Goal: Task Accomplishment & Management: Complete application form

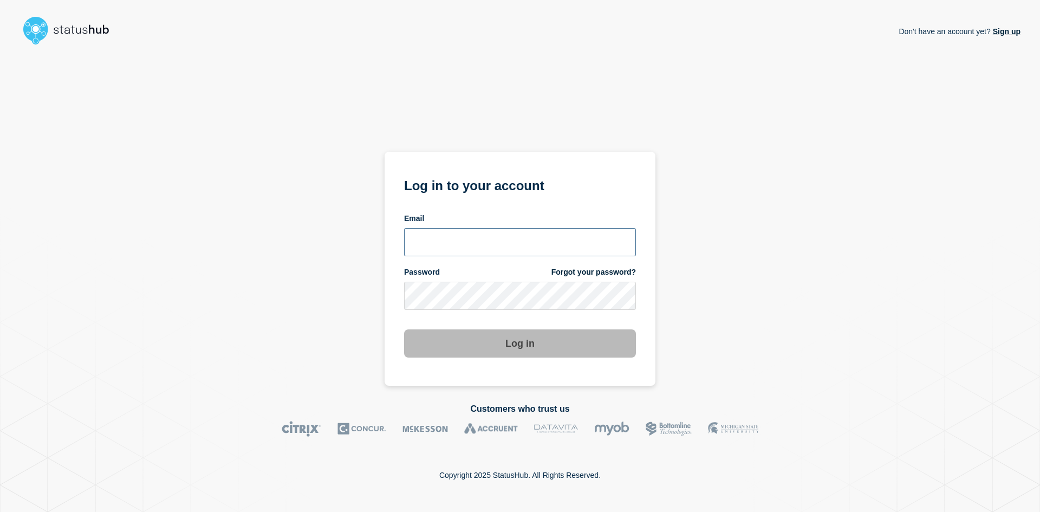
click at [443, 247] on input "email input" at bounding box center [520, 242] width 232 height 28
click at [616, 248] on input "email input" at bounding box center [520, 242] width 232 height 28
click at [0, 511] on com-1password-button at bounding box center [0, 512] width 0 height 0
click at [479, 239] on input "email input" at bounding box center [520, 242] width 232 height 28
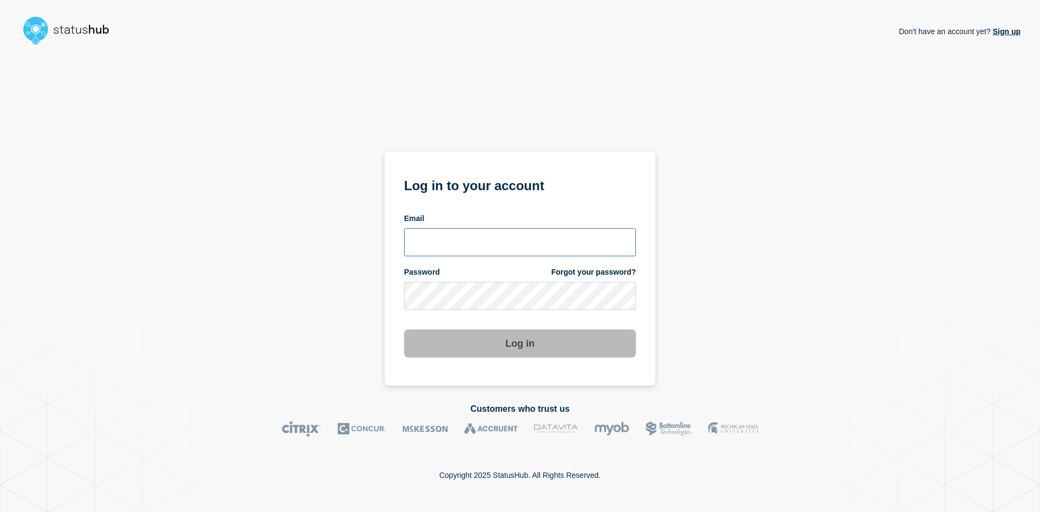
click at [479, 239] on input "email input" at bounding box center [520, 242] width 232 height 28
click at [480, 239] on input "email input" at bounding box center [520, 242] width 232 height 28
click at [493, 203] on form "Log in to your account Email Password Forgot your password? Log in" at bounding box center [520, 265] width 232 height 183
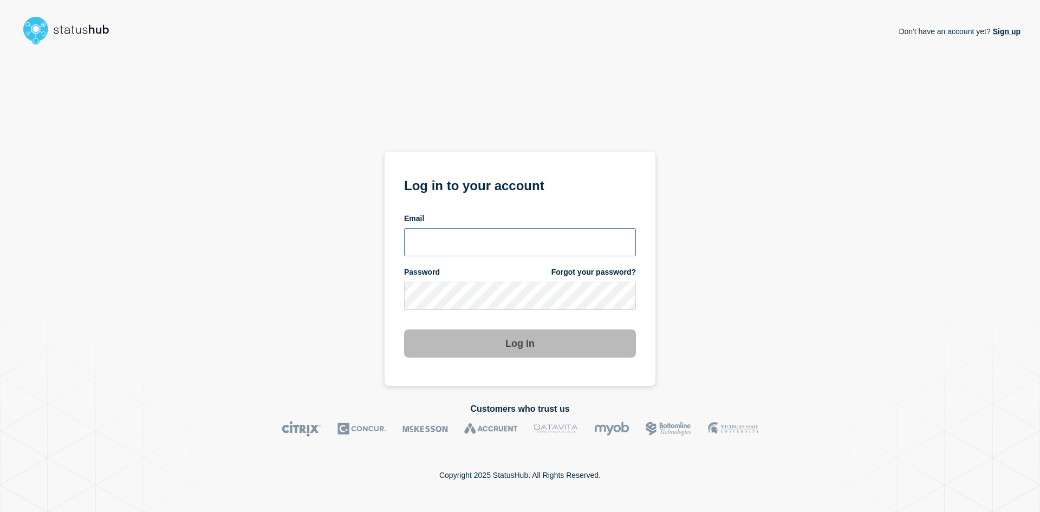
click at [472, 243] on input "email input" at bounding box center [520, 242] width 232 height 28
click at [0, 511] on com-1password-button at bounding box center [0, 512] width 0 height 0
type input "[EMAIL_ADDRESS][PERSON_NAME][DOMAIN_NAME]"
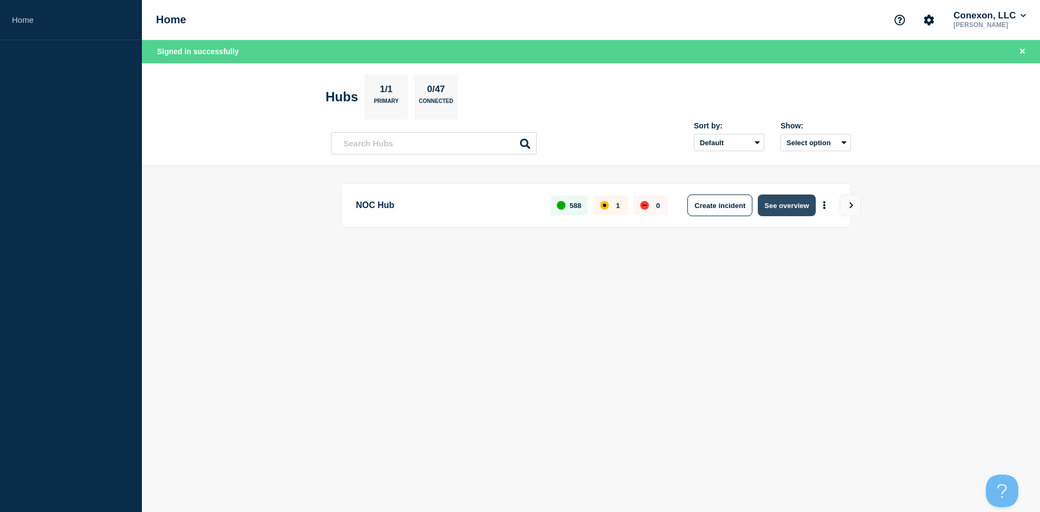
click at [775, 209] on button "See overview" at bounding box center [786, 205] width 57 height 22
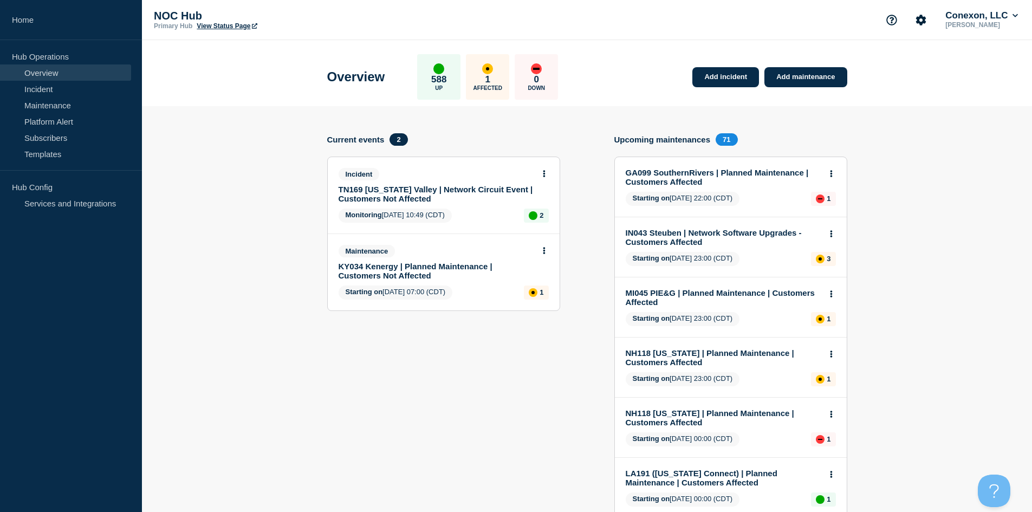
click at [389, 269] on link "KY034 Kenergy | Planned Maintenance | Customers Not Affected" at bounding box center [437, 271] width 196 height 18
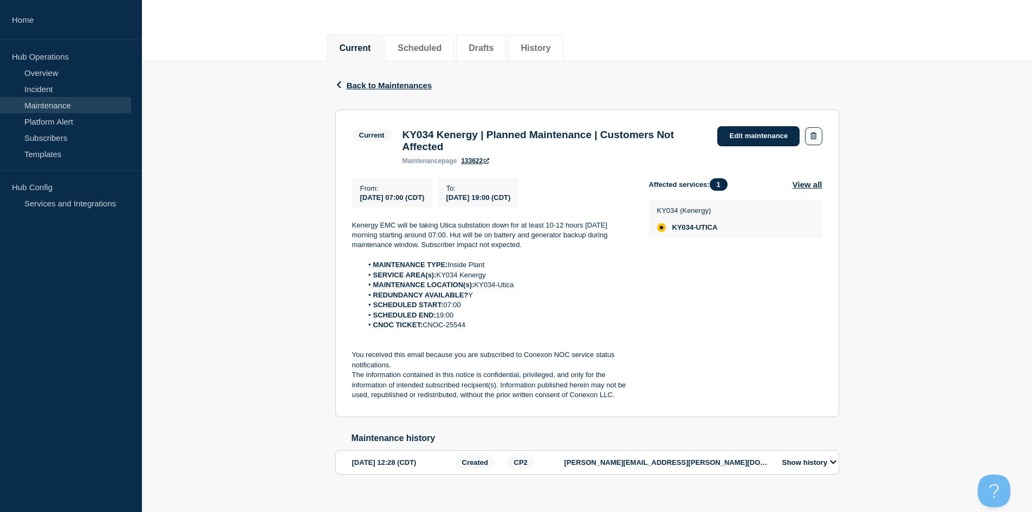
scroll to position [108, 0]
drag, startPoint x: 361, startPoint y: 246, endPoint x: 365, endPoint y: 240, distance: 7.4
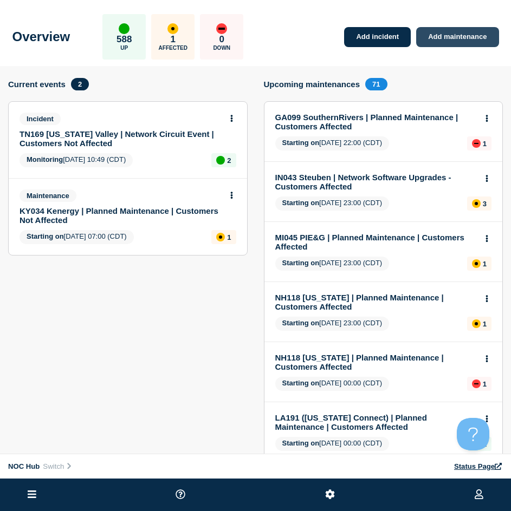
click at [459, 34] on link "Add maintenance" at bounding box center [457, 37] width 82 height 20
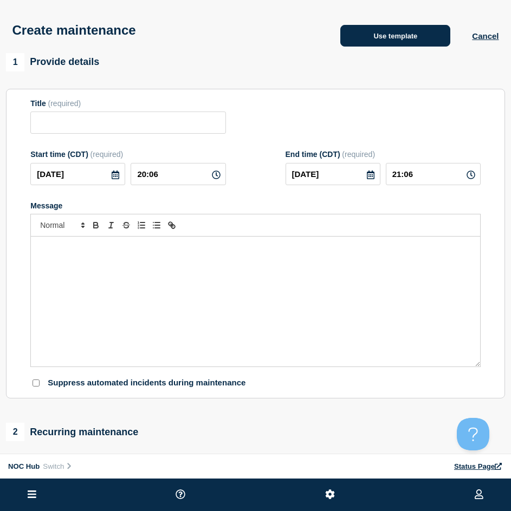
click at [389, 35] on button "Use template" at bounding box center [395, 36] width 110 height 22
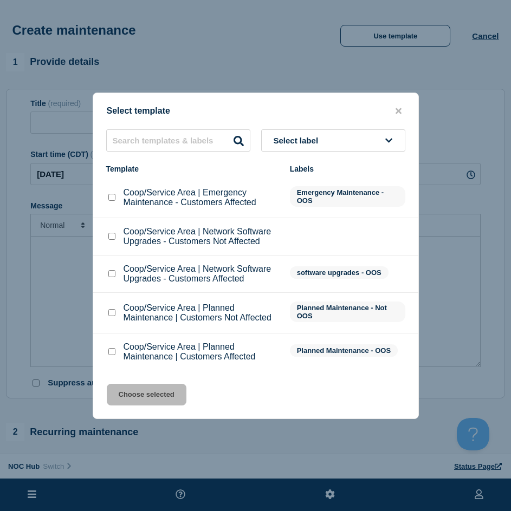
click at [99, 191] on li "Coop/Service Area | Emergency Maintenance - Customers Affected Emergency Mainte…" at bounding box center [255, 198] width 325 height 41
click at [108, 201] on input "Coop/Service Area | Emergency Maintenance - Customers Affected checkbox" at bounding box center [111, 197] width 7 height 7
click at [111, 198] on input "Coop/Service Area | Emergency Maintenance - Customers Affected checkbox" at bounding box center [111, 197] width 7 height 7
checkbox input "false"
click at [106, 313] on div at bounding box center [111, 313] width 11 height 11
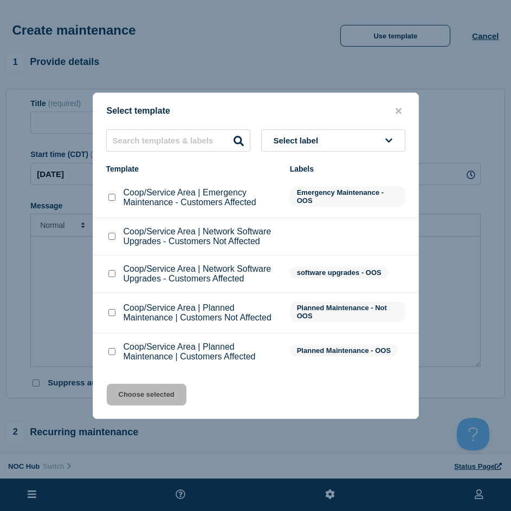
click at [114, 318] on div at bounding box center [111, 313] width 11 height 11
click at [109, 315] on input "Coop/Service Area | Planned Maintenance | Customers Not Affected checkbox" at bounding box center [111, 312] width 7 height 7
checkbox input "true"
click at [136, 397] on button "Choose selected" at bounding box center [147, 395] width 80 height 22
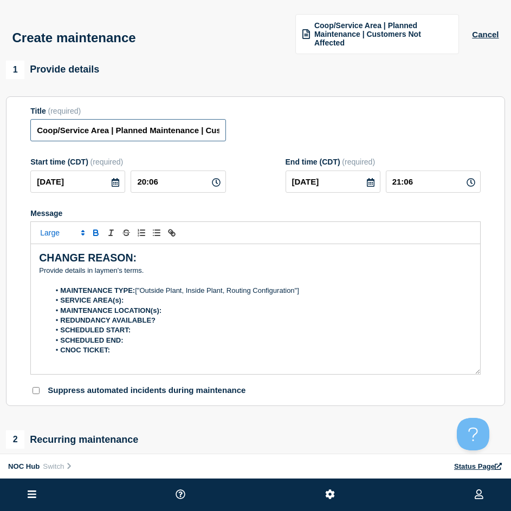
click at [108, 131] on input "Coop/Service Area | Planned Maintenance | Customers Not Affected" at bounding box center [127, 130] width 195 height 22
drag, startPoint x: 109, startPoint y: 131, endPoint x: -21, endPoint y: 129, distance: 130.6
click at [0, 129] on html "Home Hub Operations Overview Incident Maintenance Platform Alert Subscribers Te…" at bounding box center [255, 255] width 511 height 511
type input "GA104 [US_STATE] | Planned Maintenance | Customers Not Affected"
drag, startPoint x: 171, startPoint y: 181, endPoint x: 90, endPoint y: 172, distance: 80.7
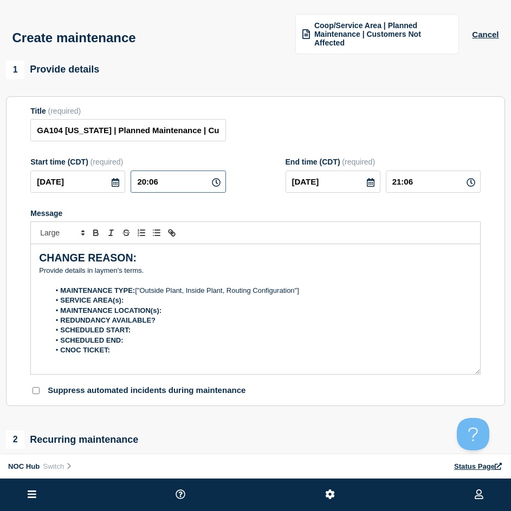
click at [91, 171] on div "2025-08-26 20:06" at bounding box center [127, 182] width 195 height 22
type input "23:00"
type input "2025-08-27"
type input "05:00"
drag, startPoint x: 148, startPoint y: 268, endPoint x: 30, endPoint y: 270, distance: 118.1
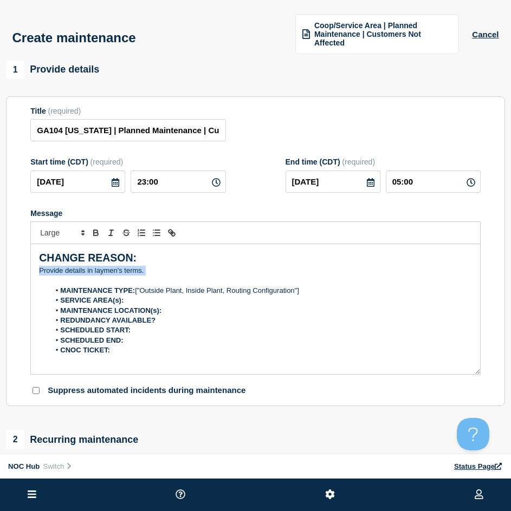
click at [30, 270] on div "CHANGE REASON: ﻿Provide details in laymen's terms. MAINTENANCE TYPE: ["Outside …" at bounding box center [255, 309] width 450 height 131
click at [136, 270] on p "Upstream provider will be" at bounding box center [255, 271] width 433 height 10
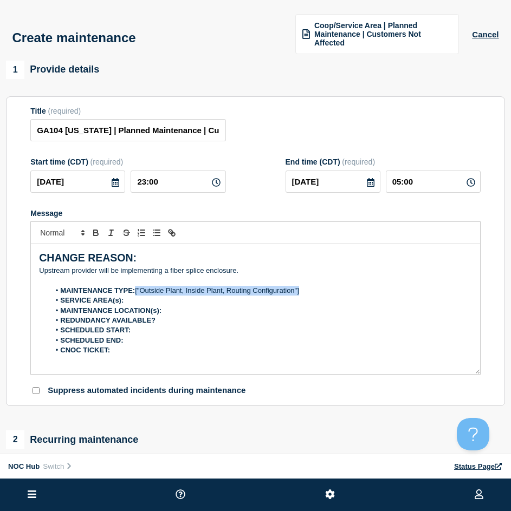
drag, startPoint x: 313, startPoint y: 294, endPoint x: 135, endPoint y: 292, distance: 177.7
click at [135, 292] on li "MAINTENANCE TYPE: ["Outside Plant, Inside Plant, Routing Configuration"]" at bounding box center [261, 291] width 422 height 10
drag, startPoint x: 113, startPoint y: 181, endPoint x: 71, endPoint y: 175, distance: 42.7
click at [70, 176] on div "2025-08-26" at bounding box center [77, 182] width 95 height 22
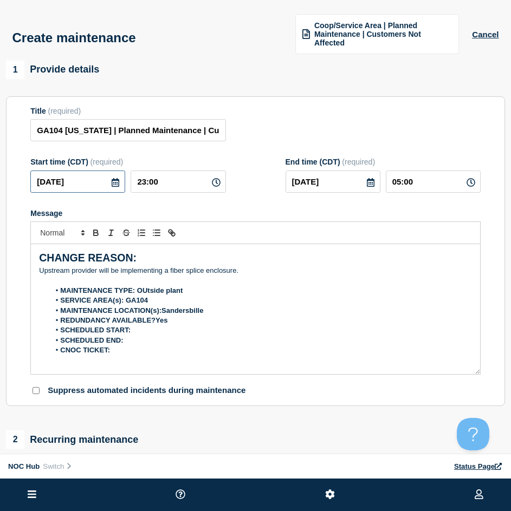
drag, startPoint x: 86, startPoint y: 175, endPoint x: 106, endPoint y: 249, distance: 76.9
click at [0, 183] on html "Home Hub Operations Overview Incident Maintenance Platform Alert Subscribers Te…" at bounding box center [255, 255] width 511 height 511
click at [142, 331] on li "SCHEDULED START:" at bounding box center [261, 331] width 422 height 10
drag, startPoint x: 177, startPoint y: 187, endPoint x: 140, endPoint y: 193, distance: 37.3
click at [108, 178] on div "2025-08-26 23:00" at bounding box center [127, 182] width 195 height 22
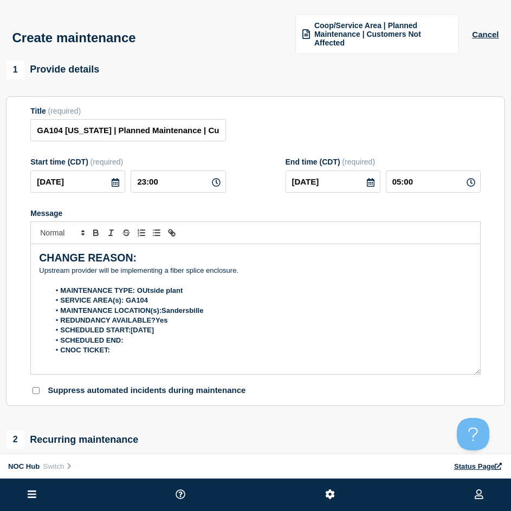
click at [182, 329] on li "SCHEDULED START:2025-08-26" at bounding box center [261, 331] width 422 height 10
drag, startPoint x: 346, startPoint y: 186, endPoint x: 230, endPoint y: 186, distance: 115.4
click at [231, 186] on div "Start time (CDT) (required) 2025-08-26 23:00 End time (CDT) (required) 2025-08-…" at bounding box center [255, 175] width 450 height 35
click at [138, 345] on li "SCHEDULED END:" at bounding box center [261, 341] width 422 height 10
drag, startPoint x: 395, startPoint y: 185, endPoint x: 341, endPoint y: 185, distance: 53.6
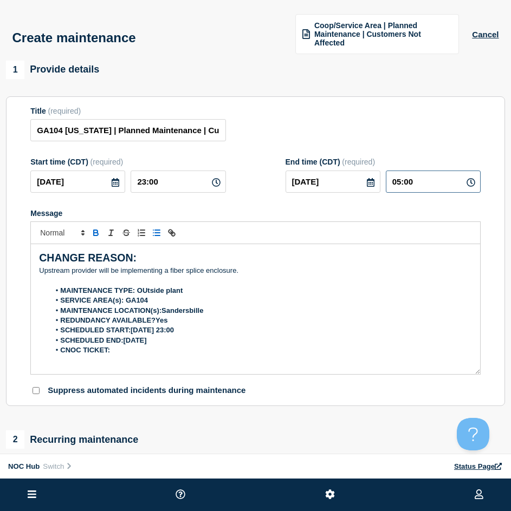
click at [342, 185] on div "2025-08-27 05:00" at bounding box center [382, 182] width 195 height 22
click at [183, 345] on li "SCHEDULED END:2025-08-27" at bounding box center [261, 341] width 422 height 10
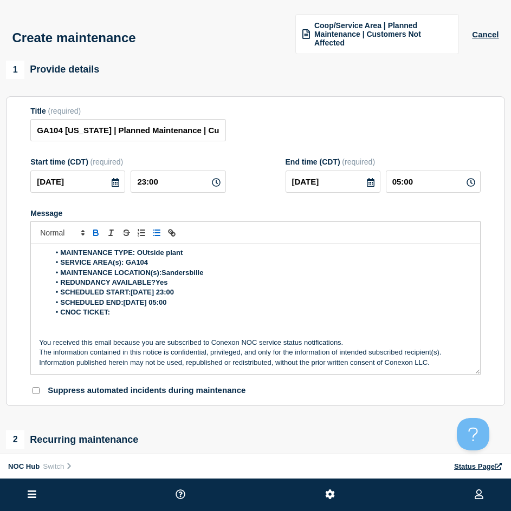
click at [171, 312] on li "CNOC TICKET:" at bounding box center [261, 313] width 422 height 10
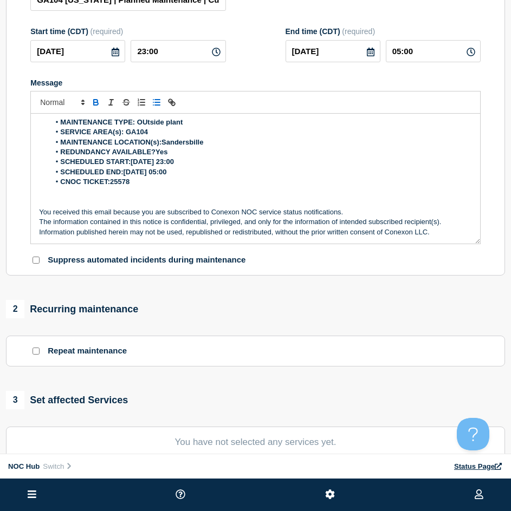
scroll to position [217, 0]
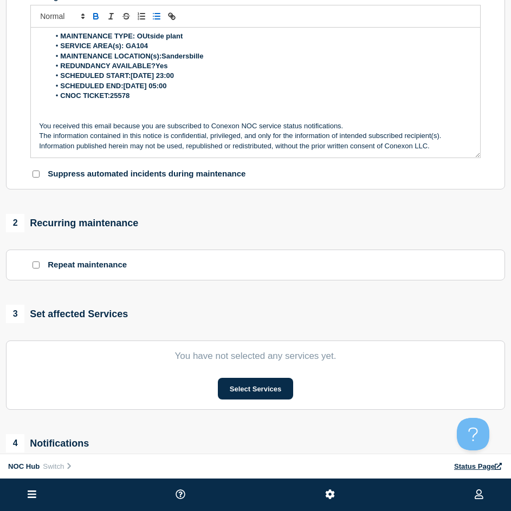
click at [224, 369] on section "You have not selected any services yet. Select Services" at bounding box center [255, 375] width 499 height 69
click at [232, 375] on section "You have not selected any services yet. Select Services" at bounding box center [255, 375] width 499 height 69
click at [245, 383] on button "Select Services" at bounding box center [255, 389] width 75 height 22
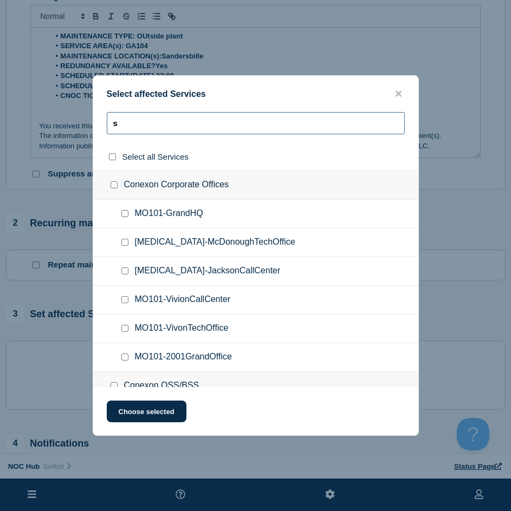
click at [177, 125] on input "s" at bounding box center [256, 123] width 298 height 22
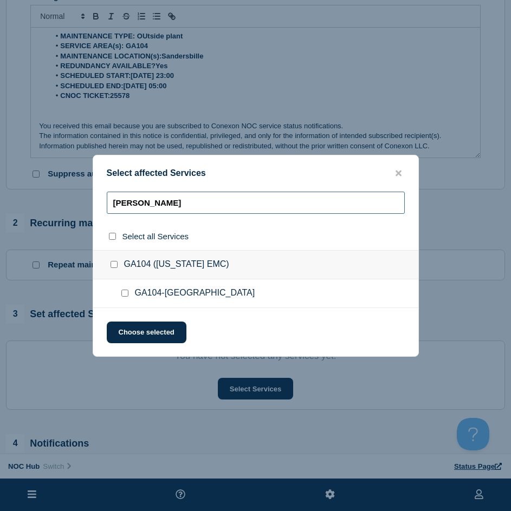
type input "sanders"
click at [125, 288] on ul "GA104-SANDERSVILLE" at bounding box center [255, 294] width 325 height 29
click at [126, 293] on input "GA104-SANDERSVILLE checkbox" at bounding box center [124, 293] width 7 height 7
checkbox input "true"
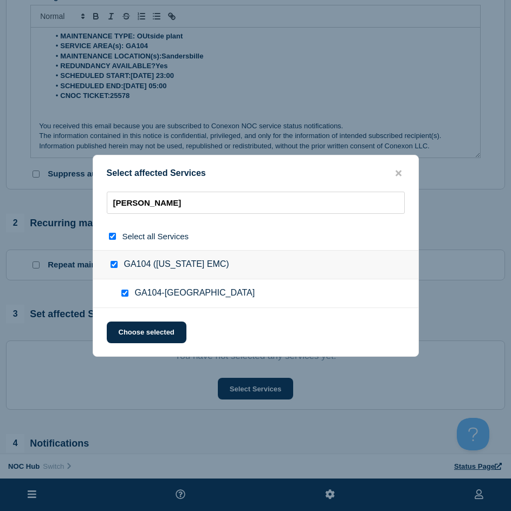
checkbox input "true"
click at [134, 330] on button "Choose selected" at bounding box center [147, 333] width 80 height 22
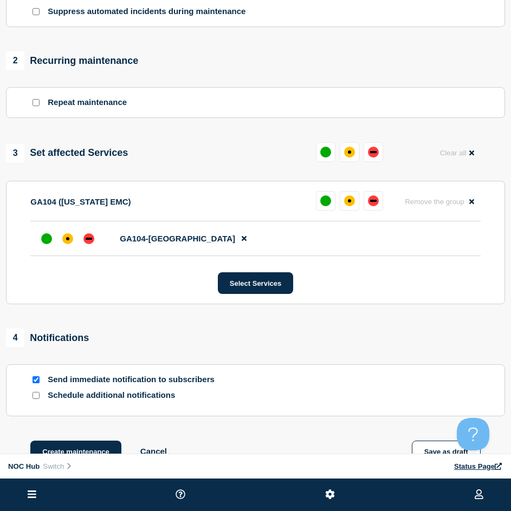
scroll to position [488, 0]
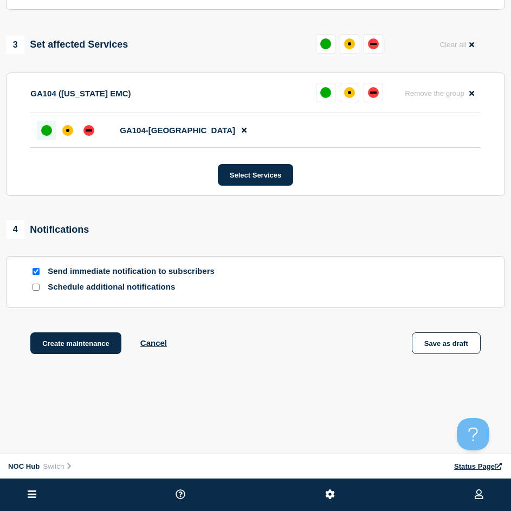
click at [51, 134] on div at bounding box center [47, 131] width 20 height 20
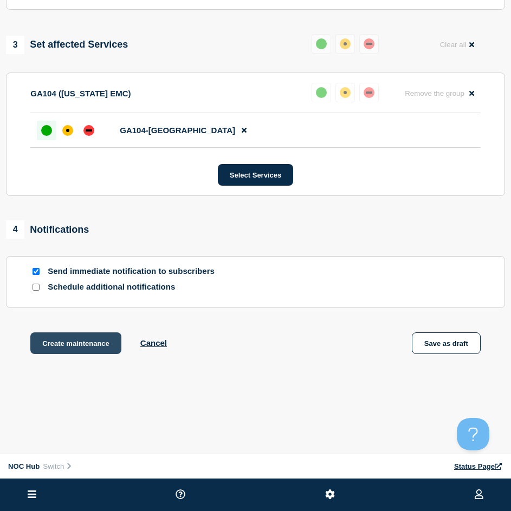
click at [79, 342] on button "Create maintenance" at bounding box center [75, 344] width 91 height 22
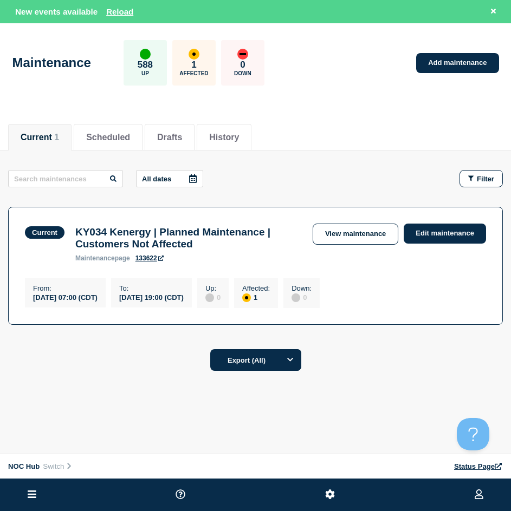
click at [105, 12] on div "New events available Reload" at bounding box center [74, 11] width 118 height 9
click at [109, 10] on button "Reload" at bounding box center [119, 11] width 27 height 9
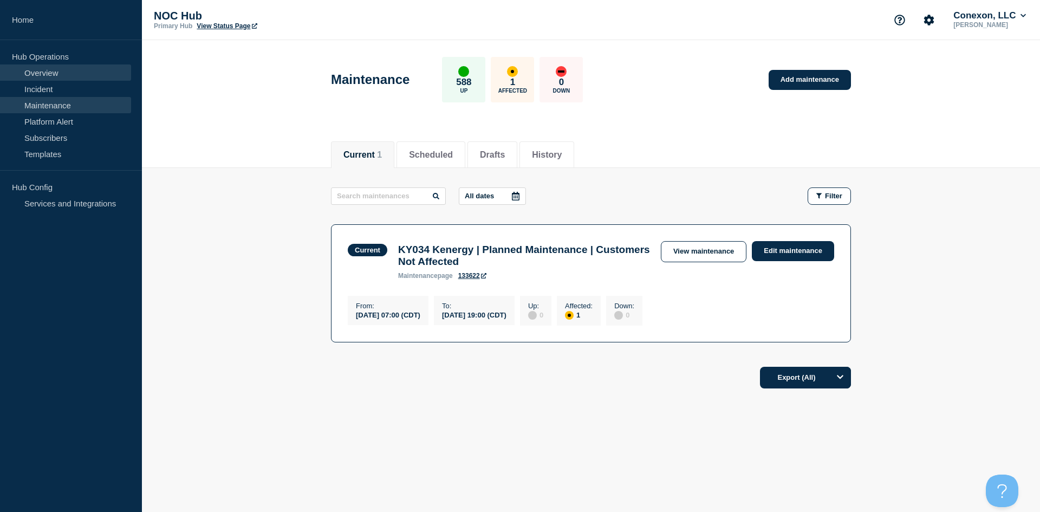
click at [62, 72] on link "Overview" at bounding box center [65, 72] width 131 height 16
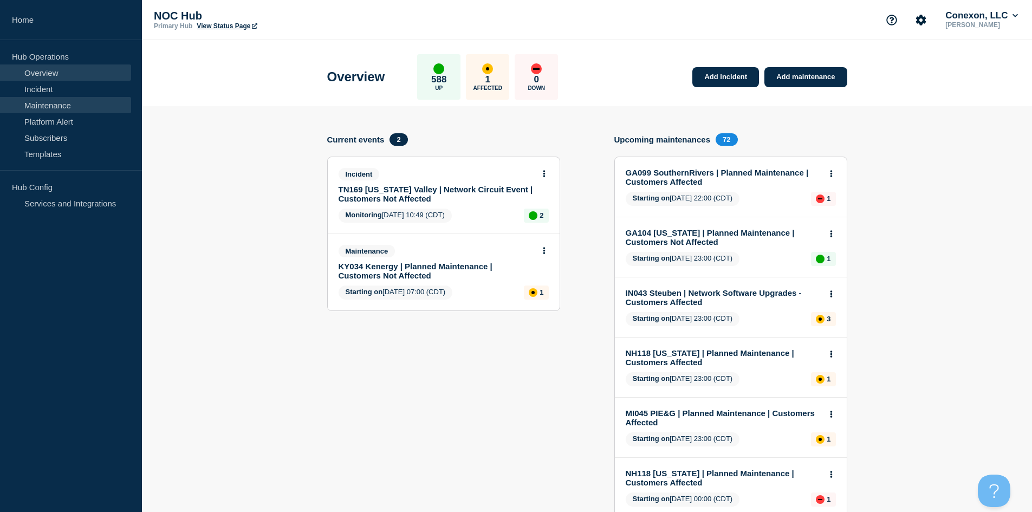
click at [80, 104] on link "Maintenance" at bounding box center [65, 105] width 131 height 16
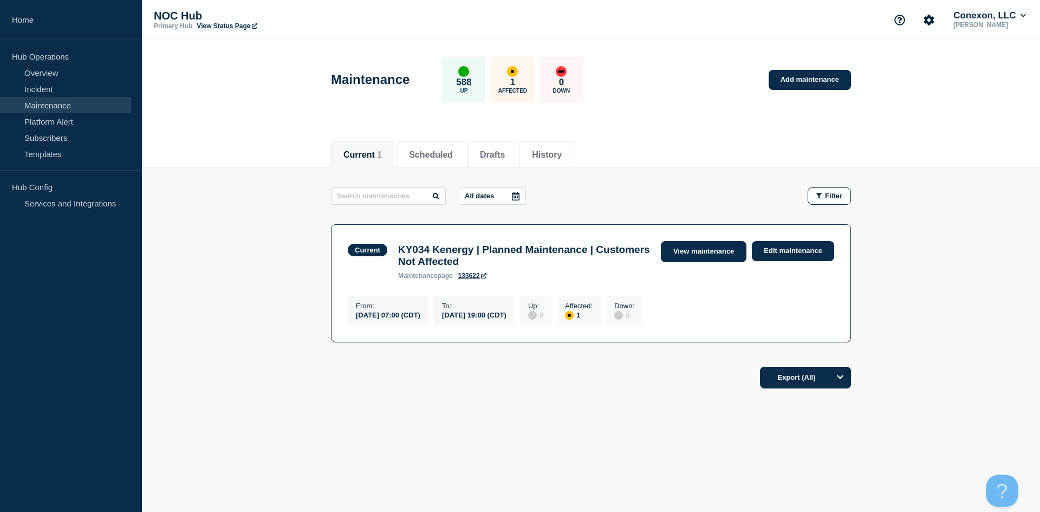
click at [696, 245] on link "View maintenance" at bounding box center [704, 251] width 86 height 21
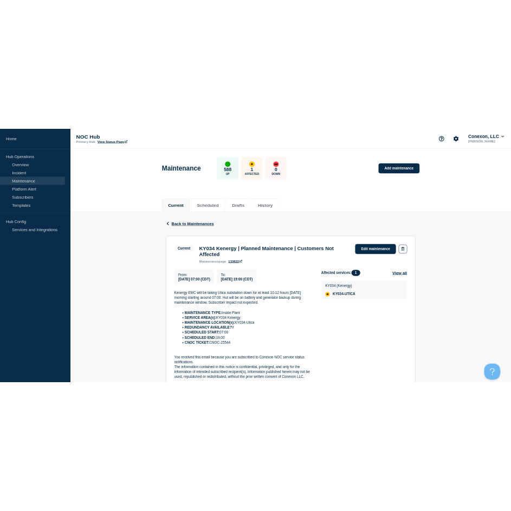
scroll to position [54, 0]
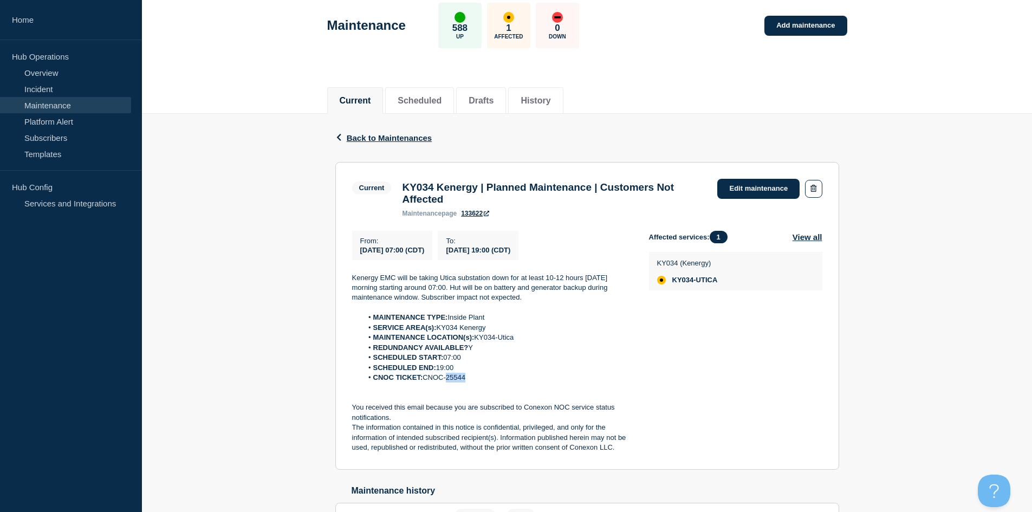
drag, startPoint x: 467, startPoint y: 385, endPoint x: 447, endPoint y: 385, distance: 19.5
click at [447, 382] on li "CNOC TICKET: CNOC-25544" at bounding box center [496, 378] width 269 height 10
copy li "25544"
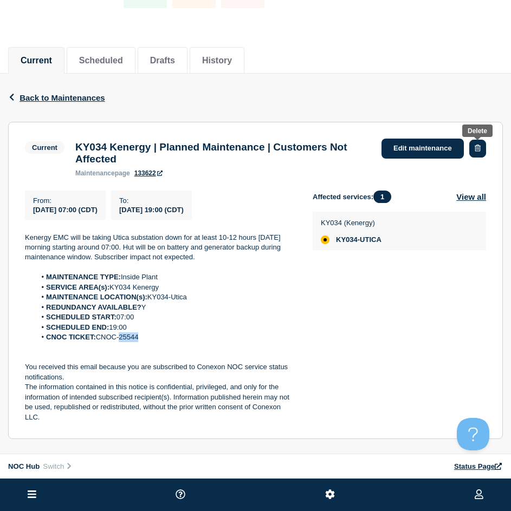
click at [475, 146] on icon "button" at bounding box center [478, 148] width 6 height 7
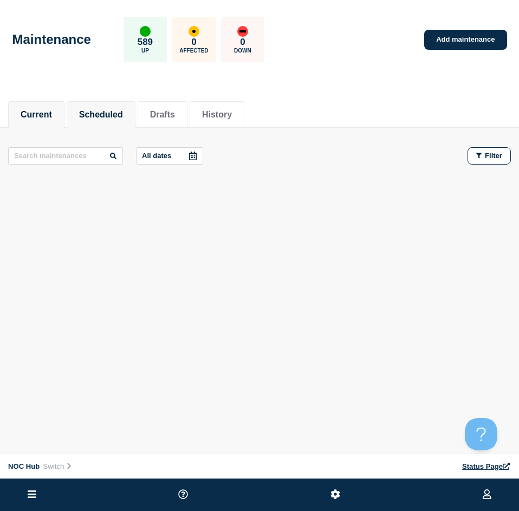
drag, startPoint x: 85, startPoint y: 112, endPoint x: 82, endPoint y: 101, distance: 11.2
click at [83, 103] on li "Scheduled" at bounding box center [101, 114] width 69 height 27
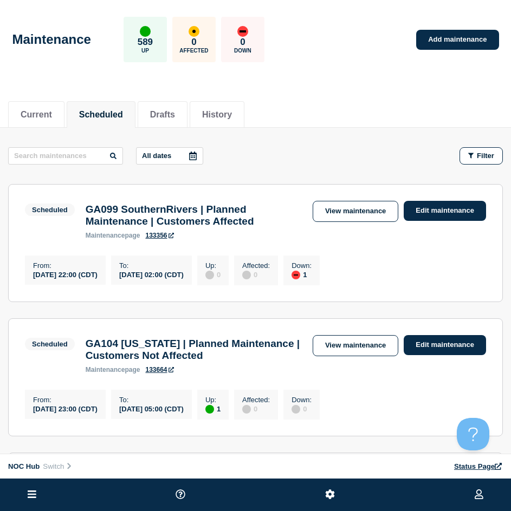
drag, startPoint x: 195, startPoint y: 57, endPoint x: 184, endPoint y: 55, distance: 11.6
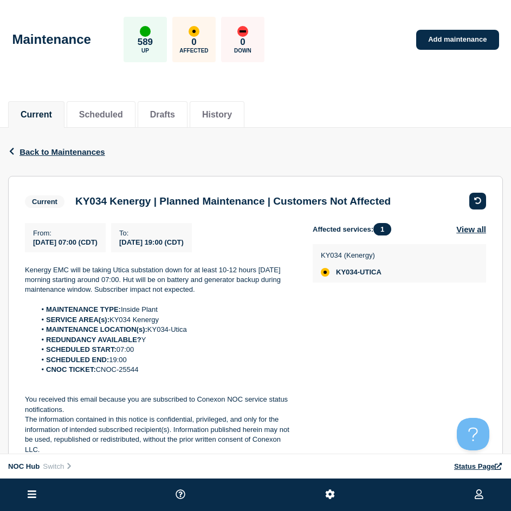
drag, startPoint x: 147, startPoint y: 54, endPoint x: 139, endPoint y: 54, distance: 8.1
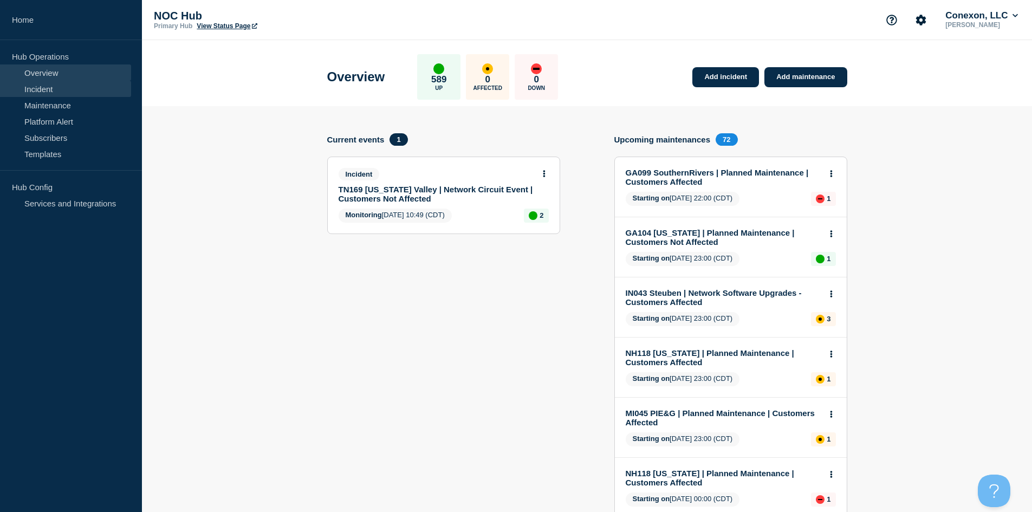
click at [66, 85] on link "Incident" at bounding box center [65, 89] width 131 height 16
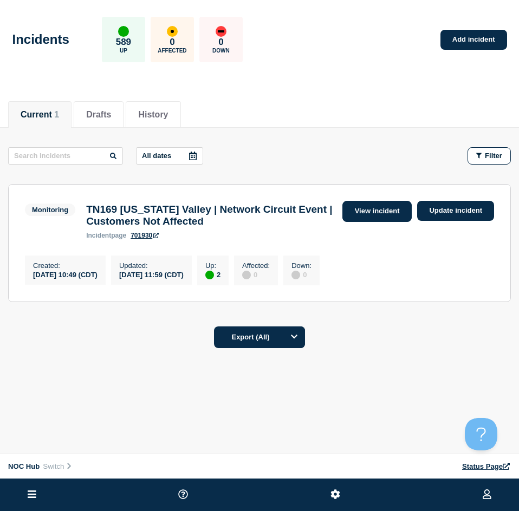
click at [379, 213] on link "View incident" at bounding box center [377, 211] width 70 height 21
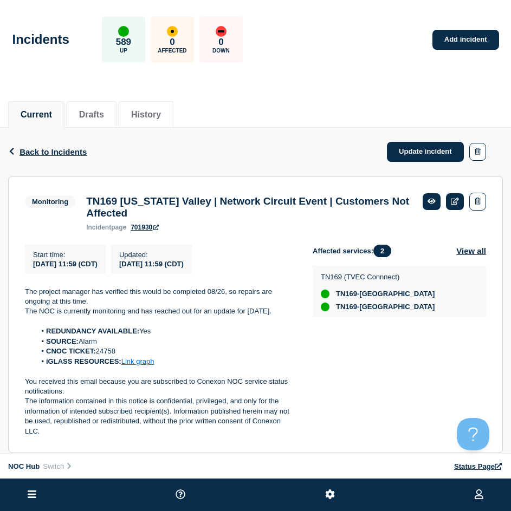
drag, startPoint x: 312, startPoint y: 176, endPoint x: 304, endPoint y: 163, distance: 15.5
